Goal: Information Seeking & Learning: Check status

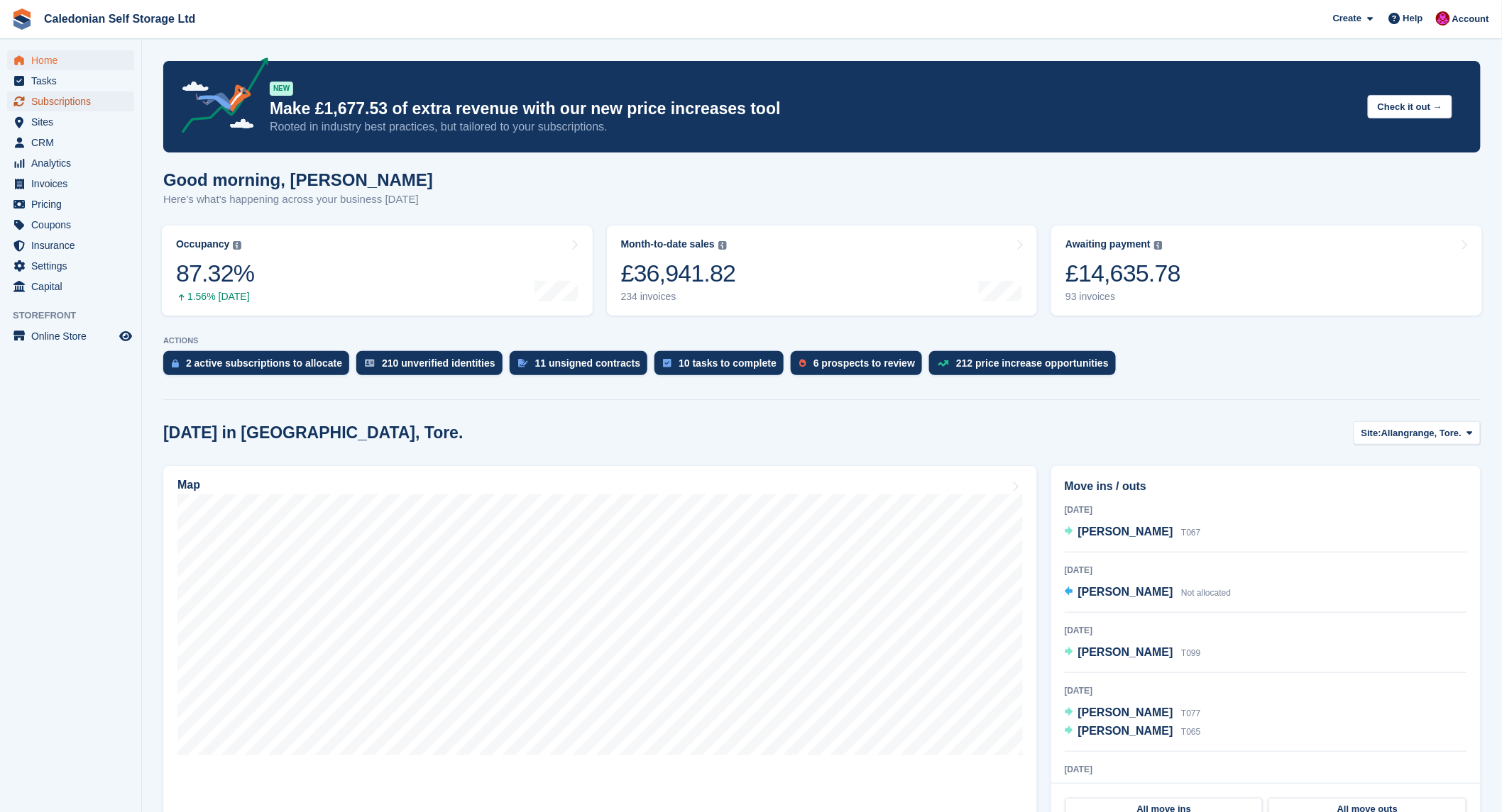
click at [69, 102] on span "Subscriptions" at bounding box center [74, 101] width 85 height 20
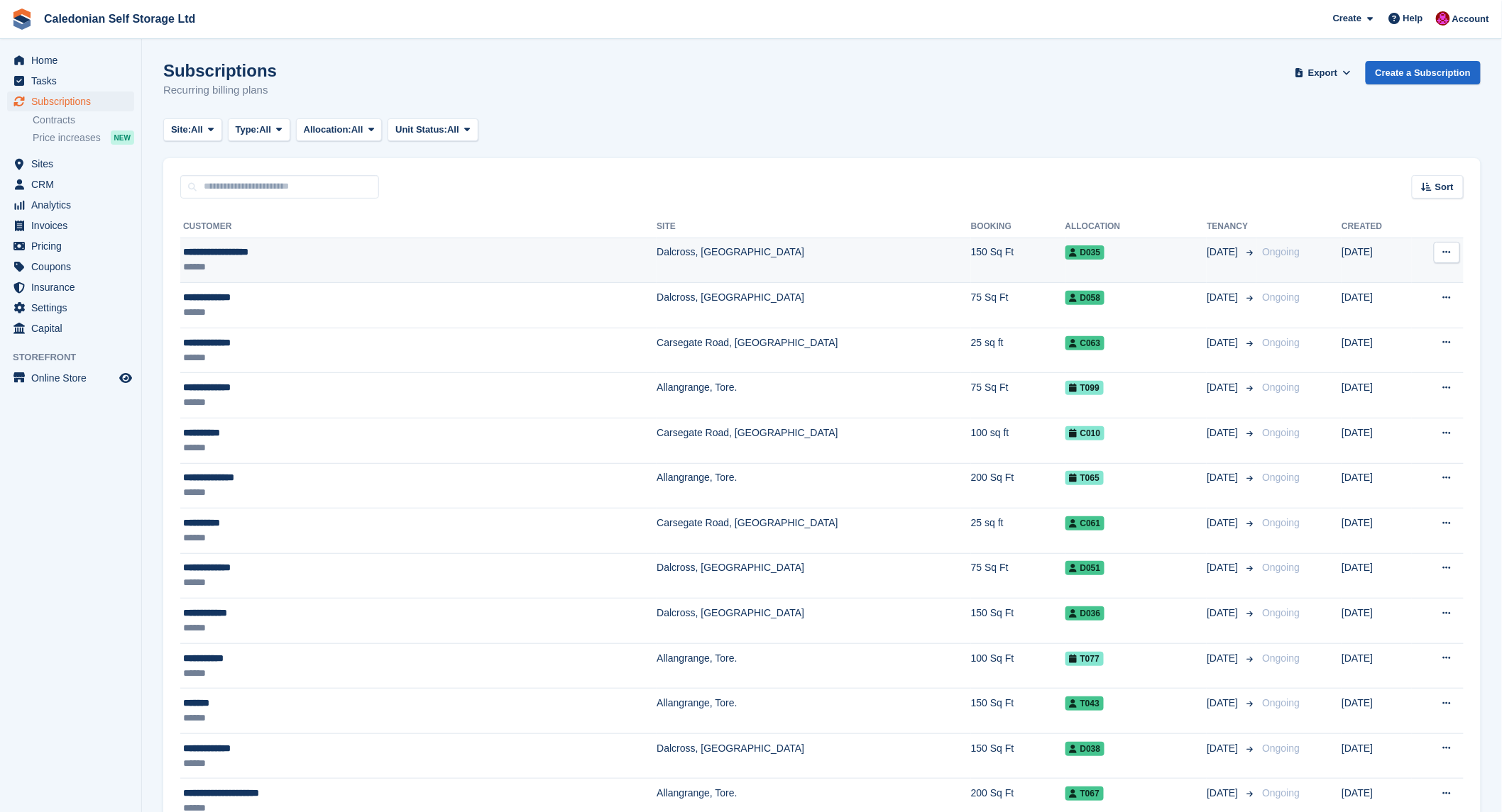
click at [257, 249] on div "**********" at bounding box center [320, 252] width 273 height 15
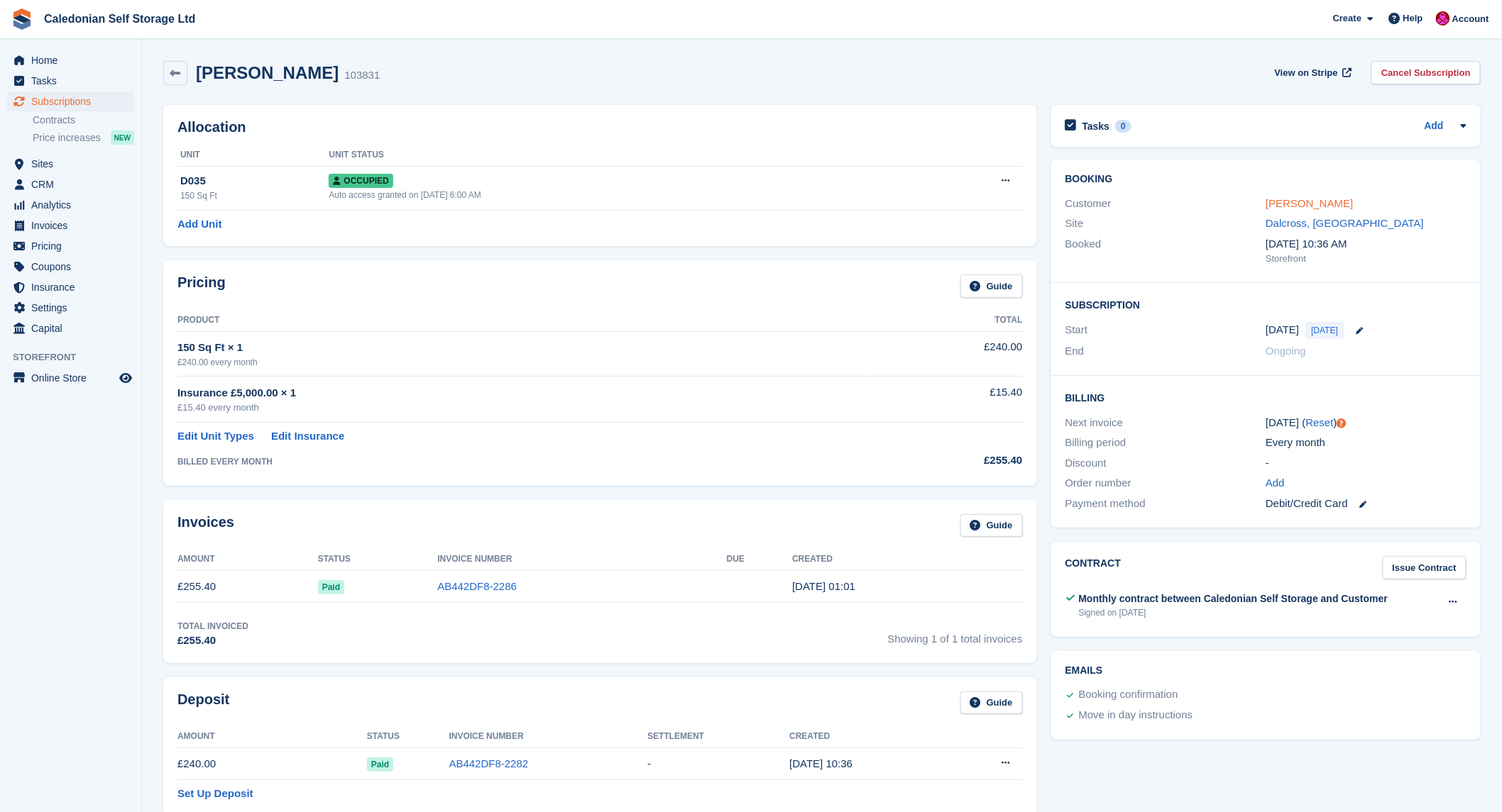
click at [1294, 197] on link "Elizabeth Willmott" at bounding box center [1309, 203] width 87 height 12
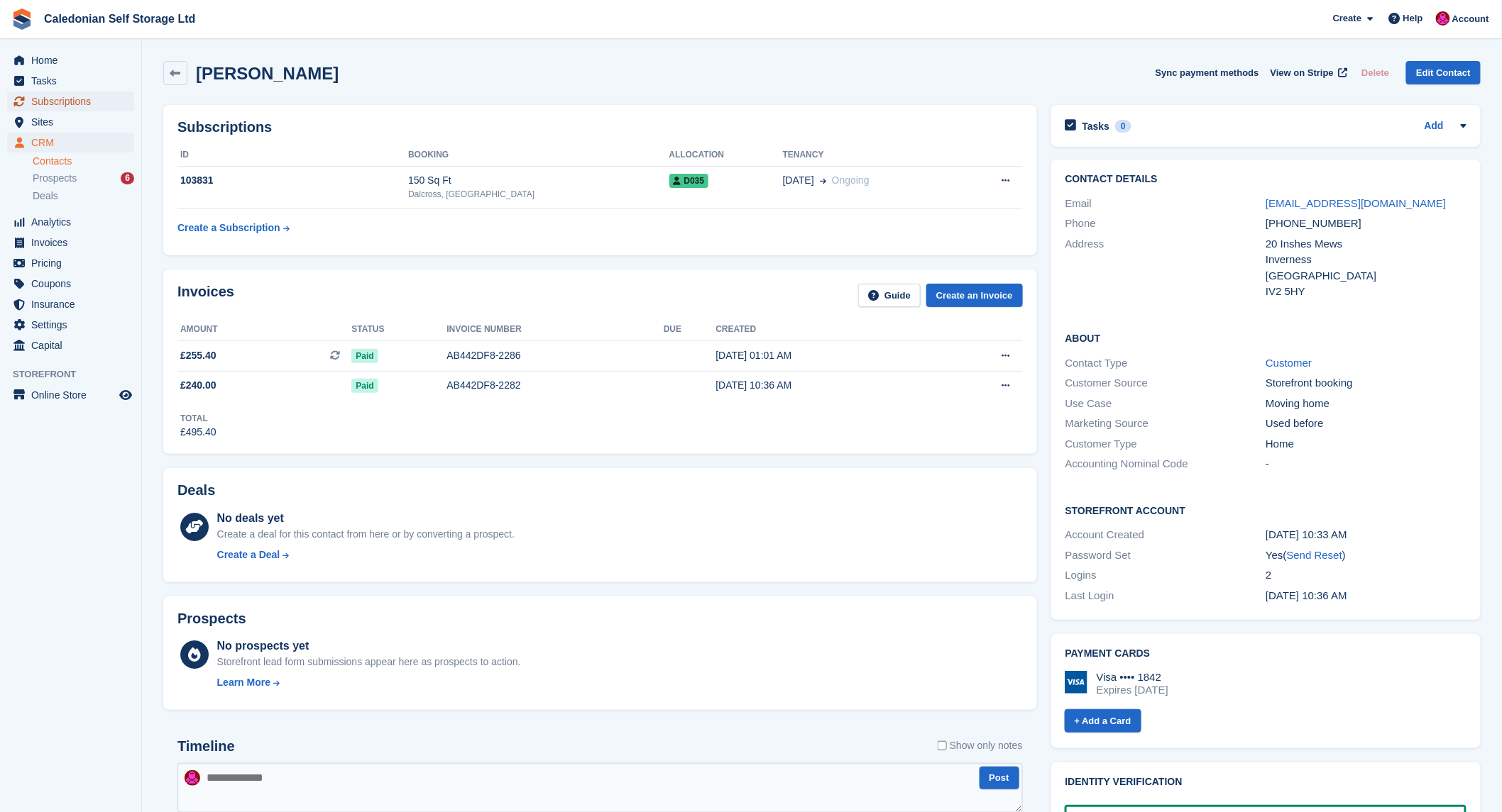
click at [45, 96] on span "Subscriptions" at bounding box center [74, 101] width 85 height 20
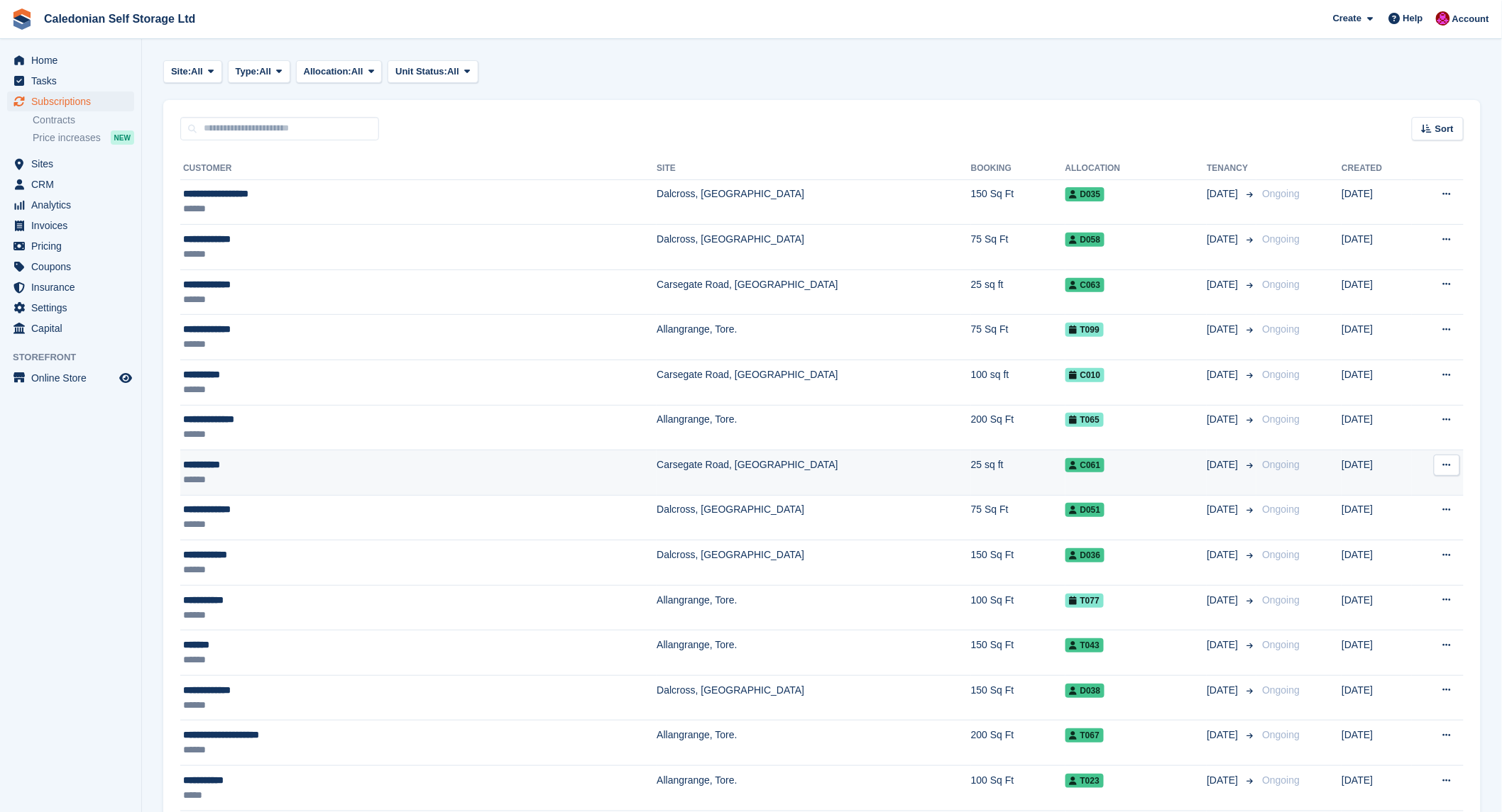
scroll to position [157, 0]
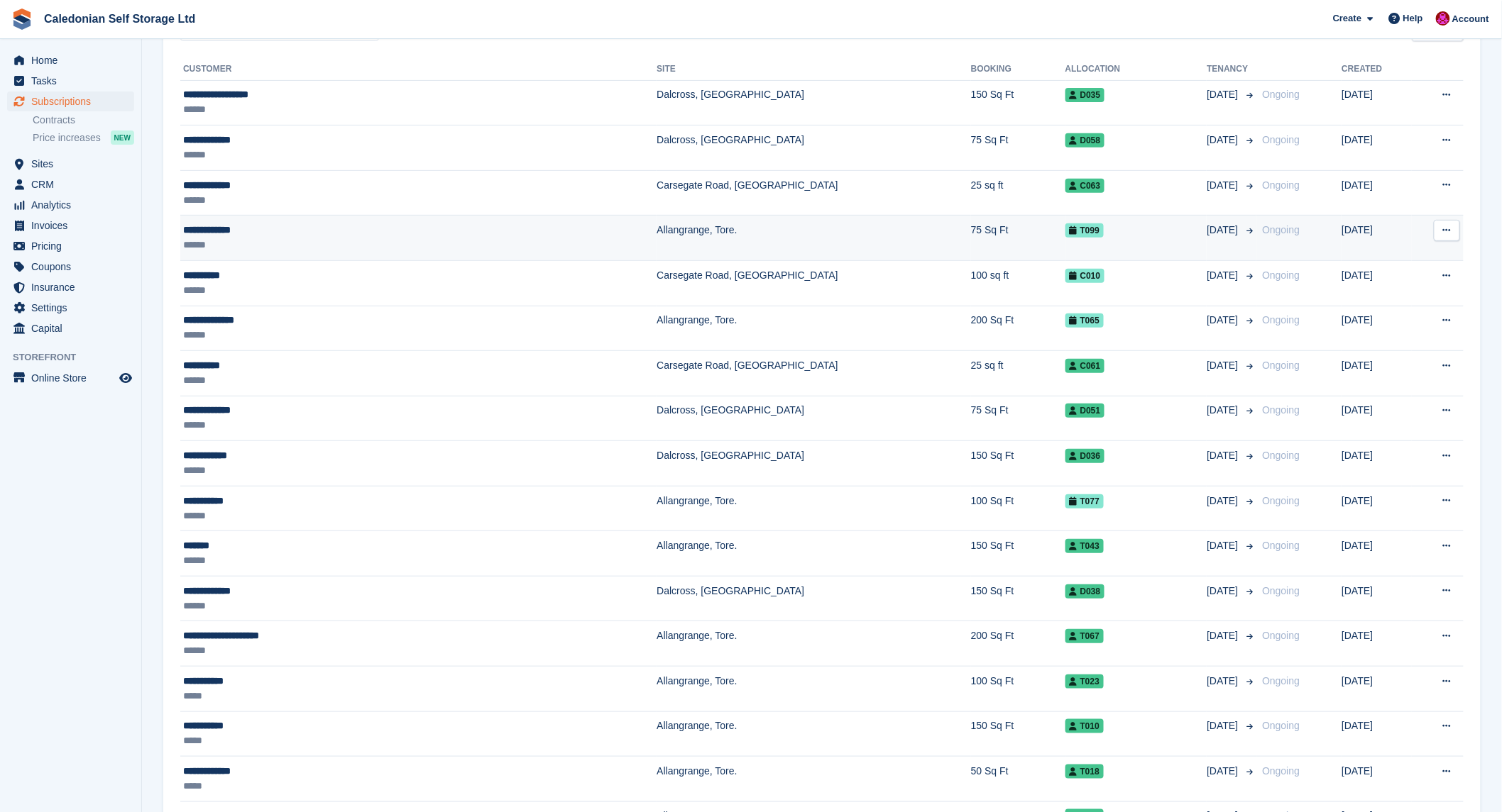
click at [1065, 236] on span "T099" at bounding box center [1084, 230] width 38 height 14
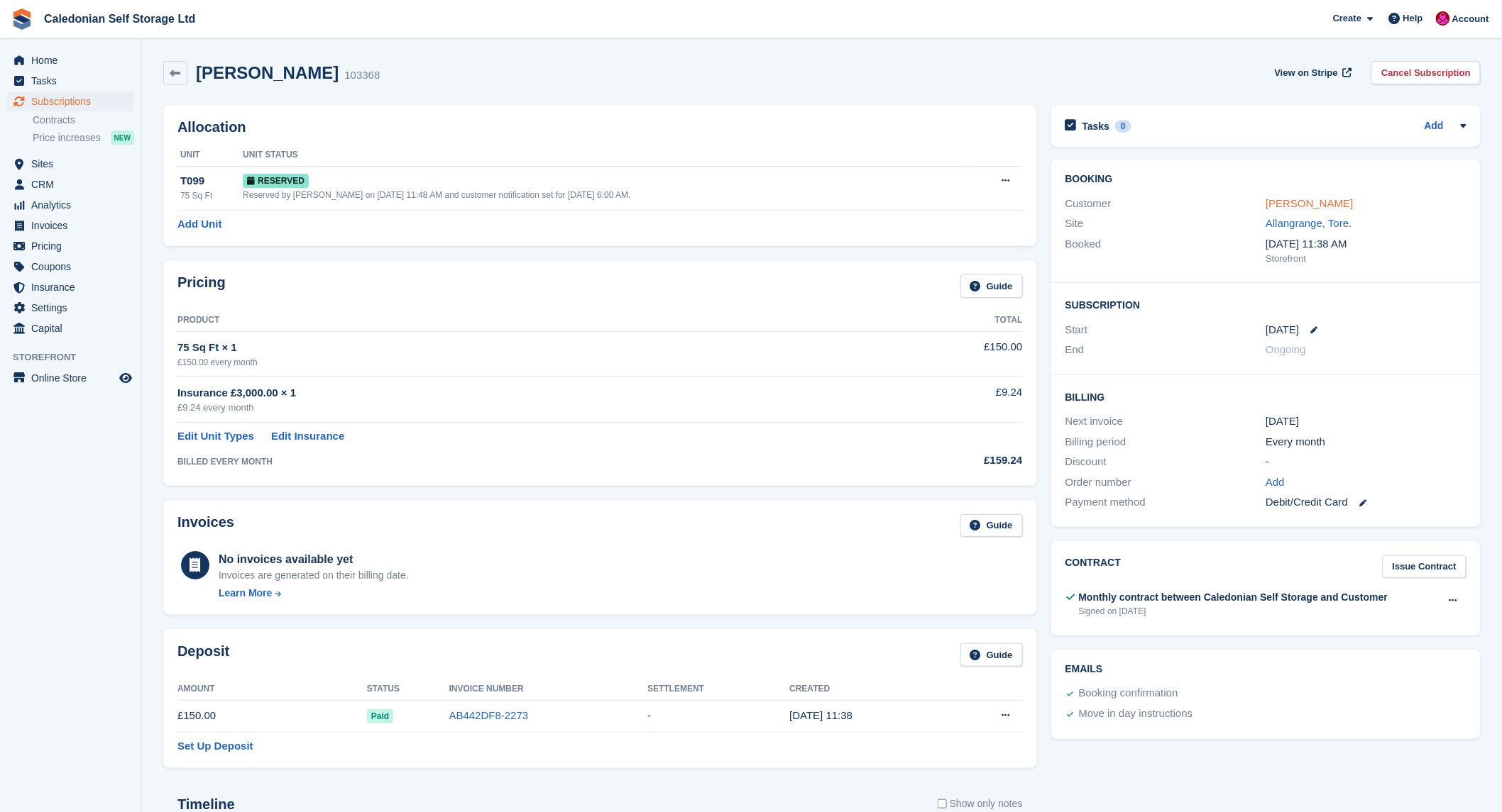
click at [1322, 203] on link "[PERSON_NAME]" at bounding box center [1309, 203] width 87 height 12
